Goal: Task Accomplishment & Management: Manage account settings

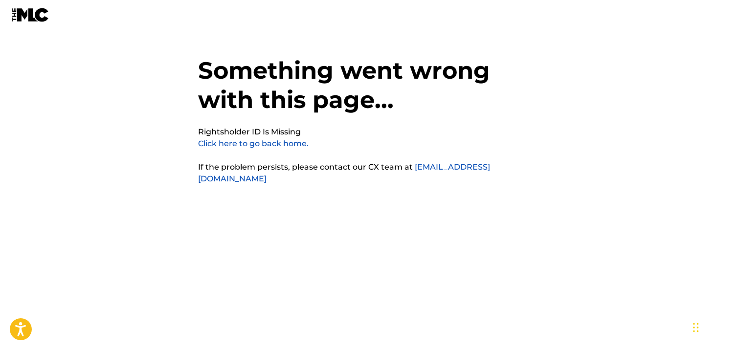
click at [277, 134] on pre "Rightsholder ID Is Missing" at bounding box center [250, 132] width 103 height 12
click at [225, 146] on link "Click here to go back home." at bounding box center [254, 143] width 111 height 9
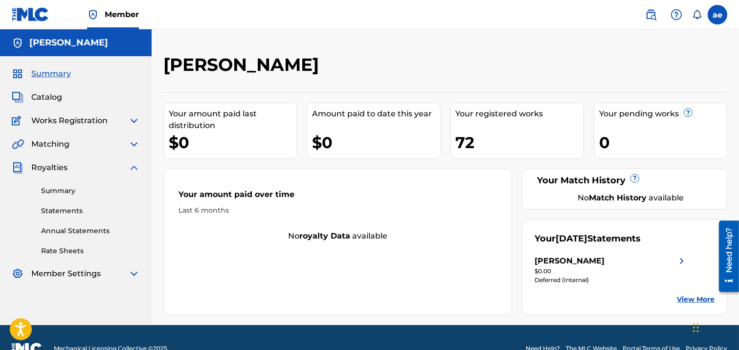
scroll to position [22, 0]
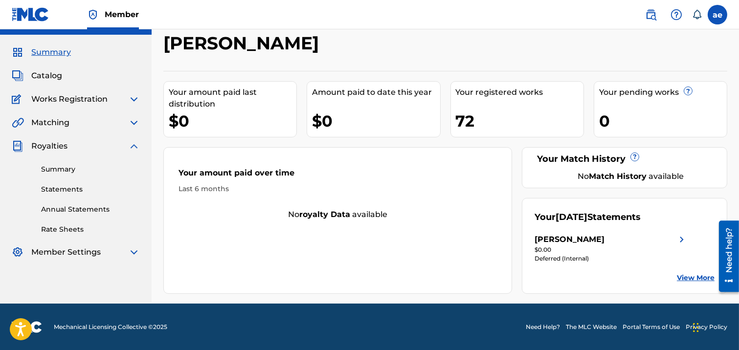
click at [688, 276] on link "View More" at bounding box center [696, 278] width 38 height 10
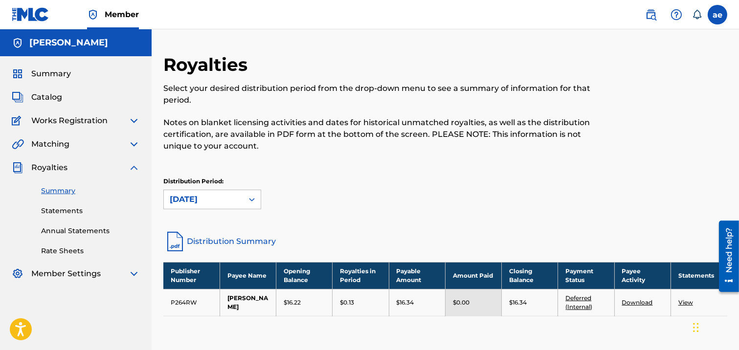
click at [133, 171] on img at bounding box center [134, 168] width 12 height 12
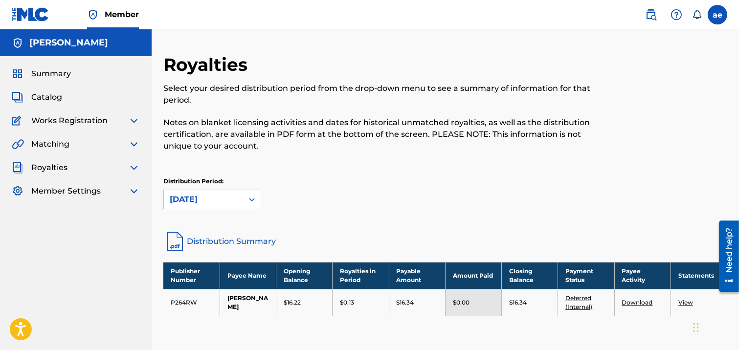
click at [134, 166] on img at bounding box center [134, 168] width 12 height 12
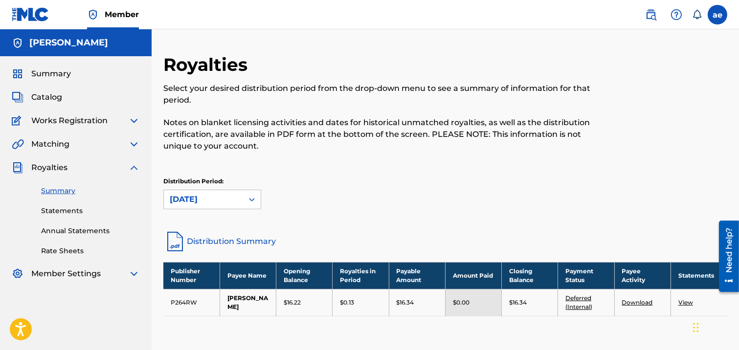
click at [134, 166] on img at bounding box center [134, 168] width 12 height 12
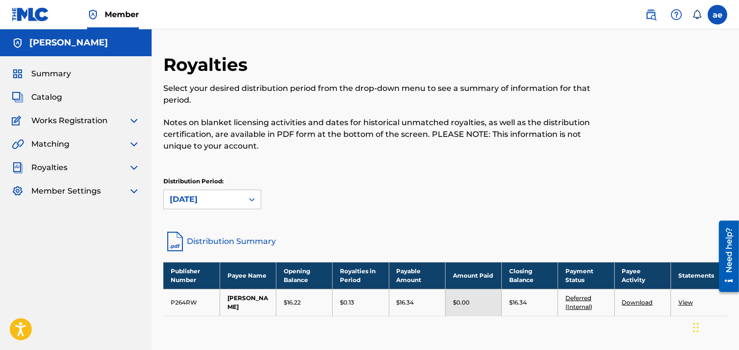
click at [131, 193] on img at bounding box center [134, 191] width 12 height 12
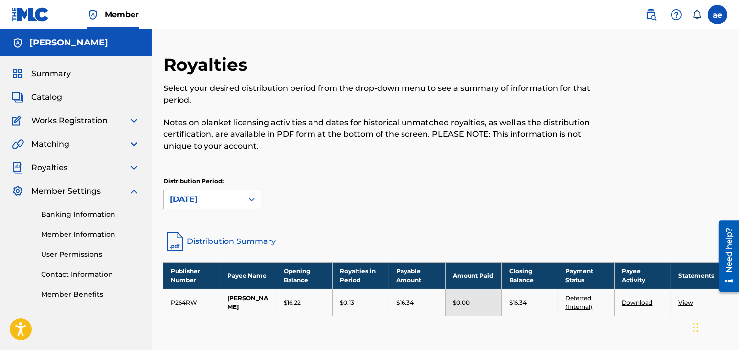
click at [81, 211] on link "Banking Information" at bounding box center [90, 214] width 99 height 10
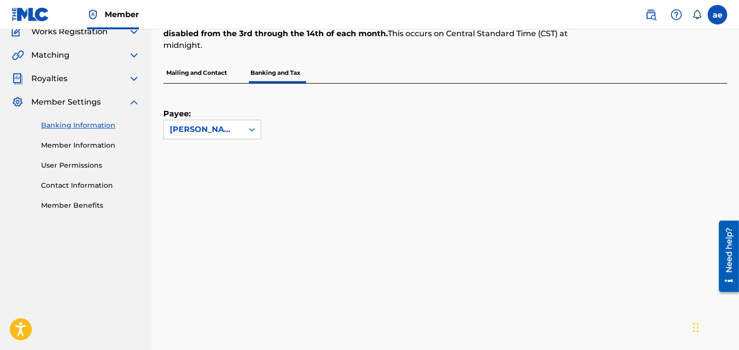
scroll to position [59, 0]
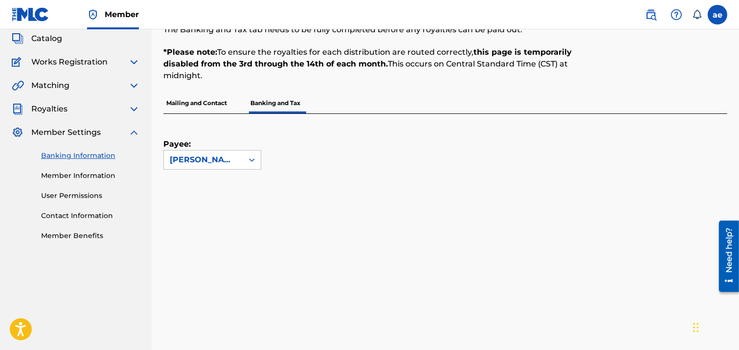
click at [75, 168] on div "Banking Information Member Information User Permissions Contact Information Mem…" at bounding box center [76, 189] width 128 height 103
click at [84, 181] on div "Banking Information Member Information User Permissions Contact Information Mem…" at bounding box center [76, 189] width 128 height 103
click at [82, 174] on link "Member Information" at bounding box center [90, 176] width 99 height 10
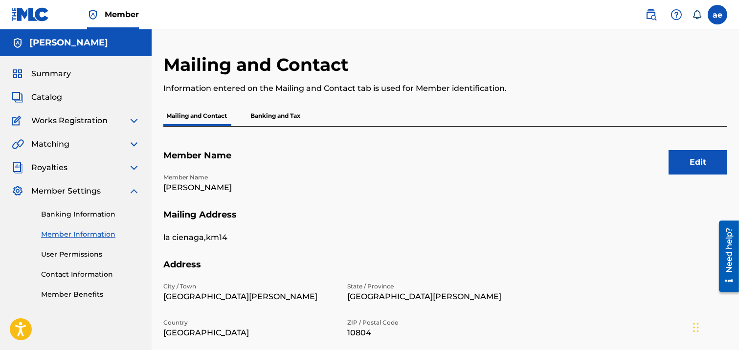
click at [69, 292] on link "Member Benefits" at bounding box center [90, 295] width 99 height 10
